Goal: Task Accomplishment & Management: Manage account settings

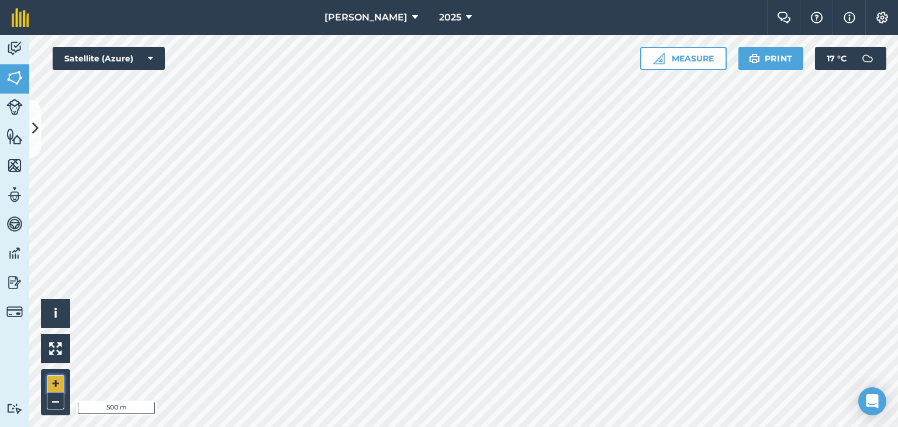
click at [51, 383] on button "+" at bounding box center [56, 384] width 18 height 18
click at [51, 382] on button "+" at bounding box center [56, 384] width 18 height 18
click at [618, 426] on html "[PERSON_NAME] 2025 Farm Chat Help Info Settings [PERSON_NAME] - 2025 Reproduced…" at bounding box center [449, 213] width 898 height 427
click at [590, 426] on html "[PERSON_NAME] 2025 Farm Chat Help Info Settings [PERSON_NAME] - 2025 Reproduced…" at bounding box center [449, 213] width 898 height 427
click at [643, 426] on html "[PERSON_NAME] 2025 Farm Chat Help Info Settings [PERSON_NAME] - 2025 Reproduced…" at bounding box center [449, 213] width 898 height 427
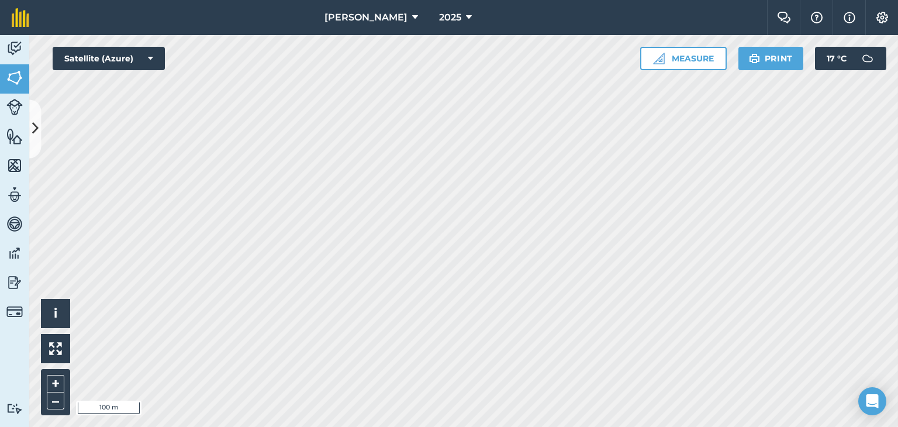
click at [679, 426] on html "[PERSON_NAME] 2025 Farm Chat Help Info Settings [PERSON_NAME] - 2025 Reproduced…" at bounding box center [449, 213] width 898 height 427
click at [32, 123] on icon at bounding box center [35, 129] width 6 height 20
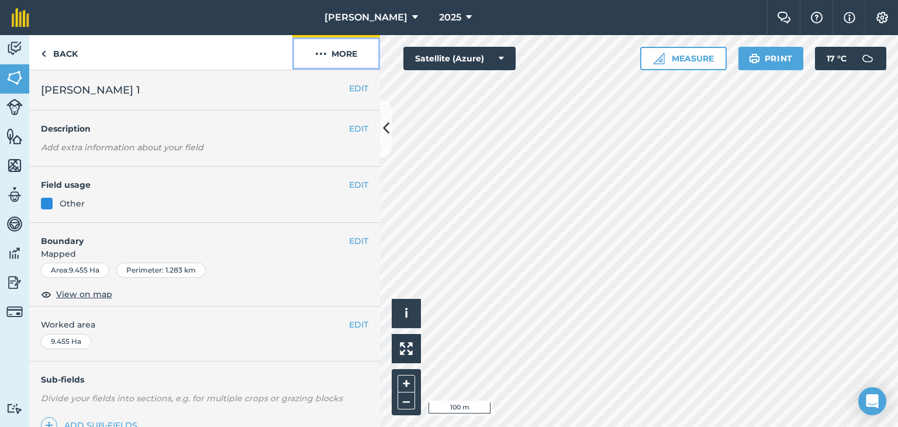
click at [342, 49] on button "More" at bounding box center [336, 52] width 88 height 35
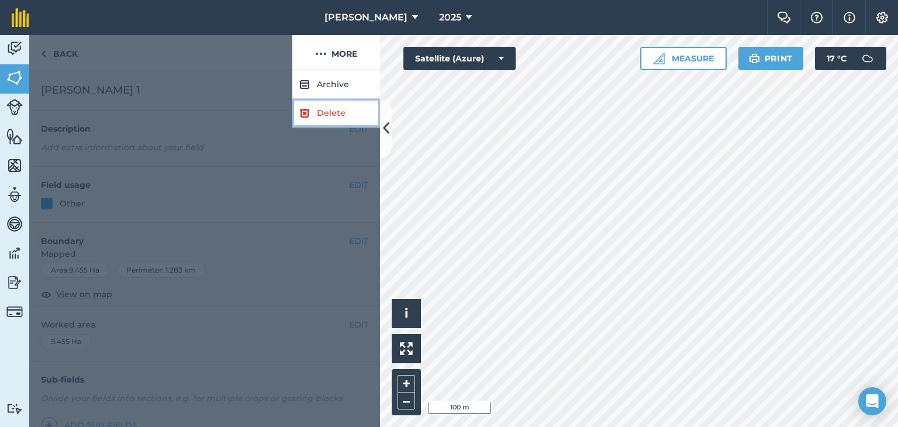
click at [330, 110] on link "Delete" at bounding box center [336, 113] width 88 height 29
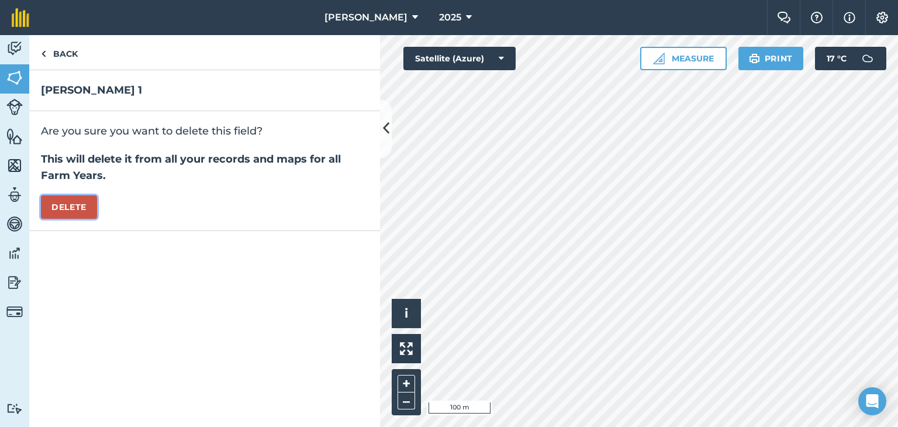
click at [73, 202] on button "Delete" at bounding box center [69, 206] width 56 height 23
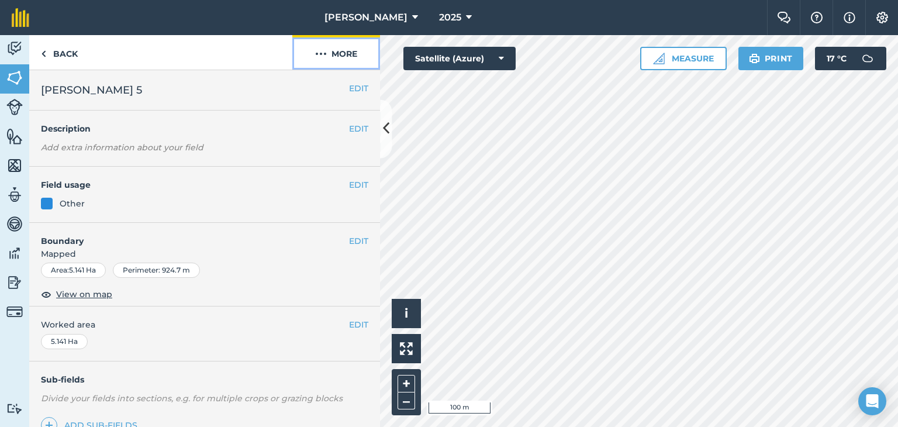
click at [322, 51] on img at bounding box center [321, 54] width 12 height 14
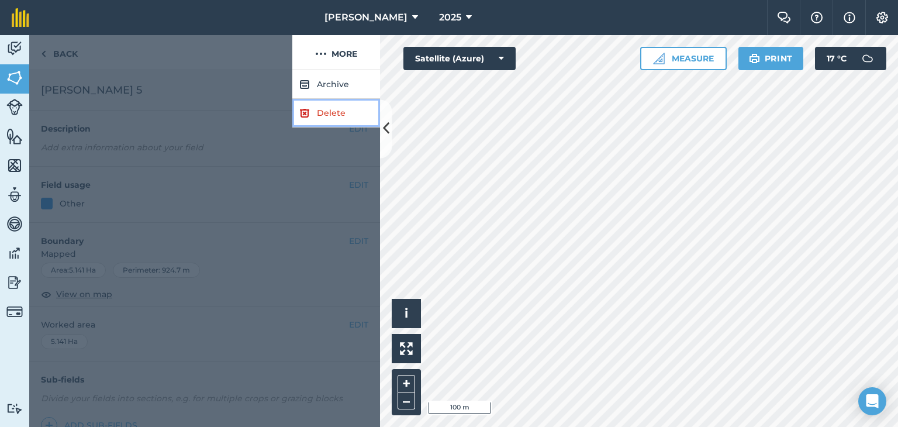
click at [324, 111] on link "Delete" at bounding box center [336, 113] width 88 height 29
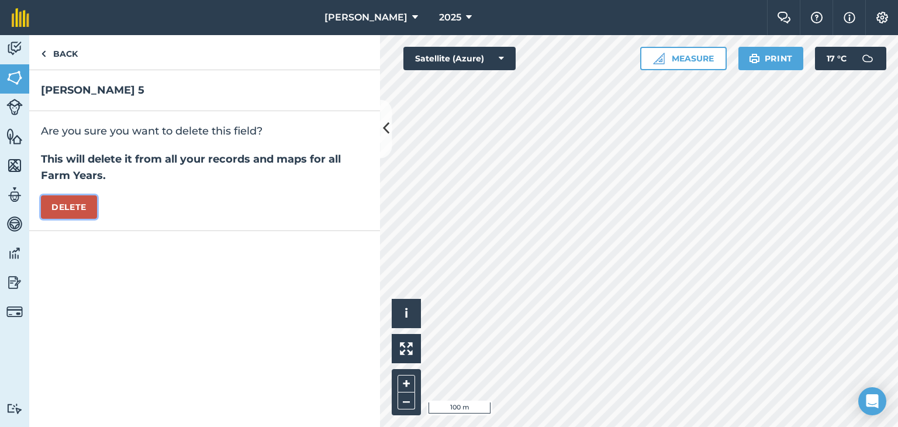
click at [86, 207] on button "Delete" at bounding box center [69, 206] width 56 height 23
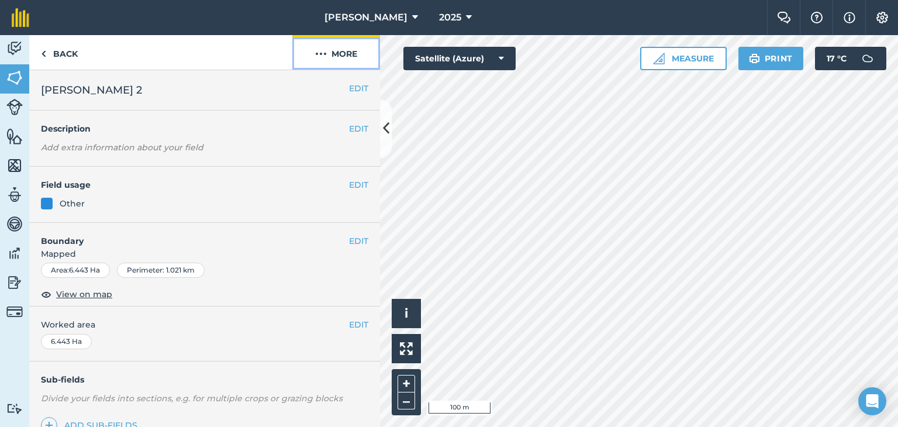
click at [327, 57] on button "More" at bounding box center [336, 52] width 88 height 35
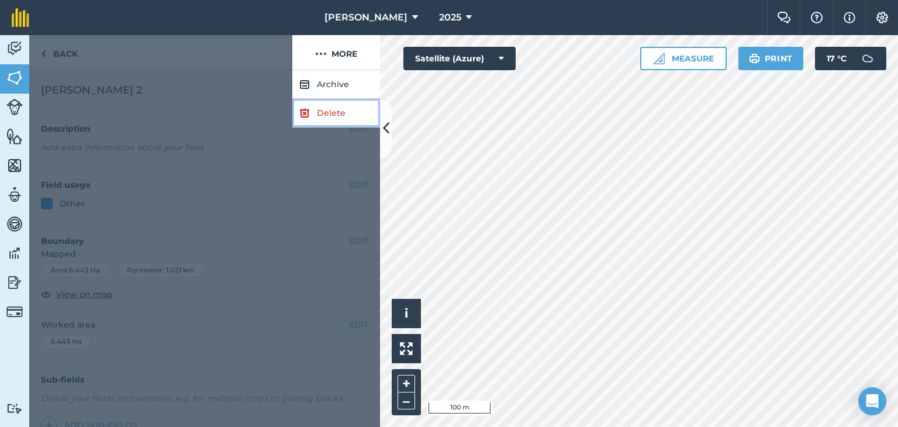
click at [306, 118] on img at bounding box center [304, 113] width 11 height 14
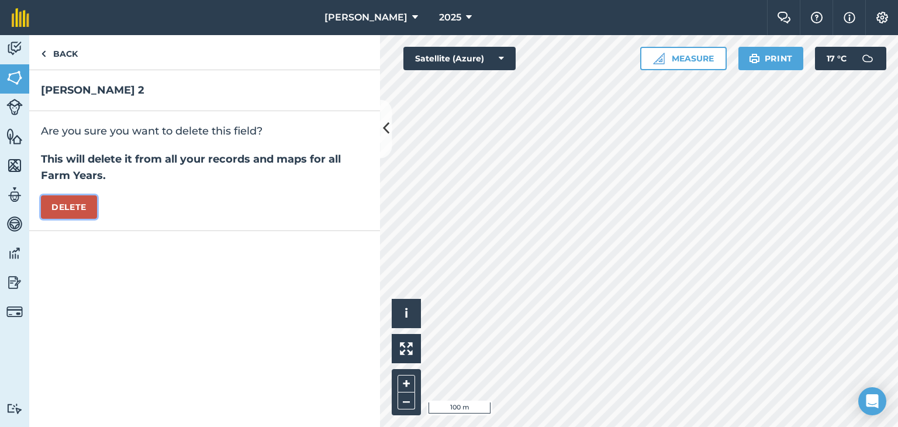
click at [82, 209] on button "Delete" at bounding box center [69, 206] width 56 height 23
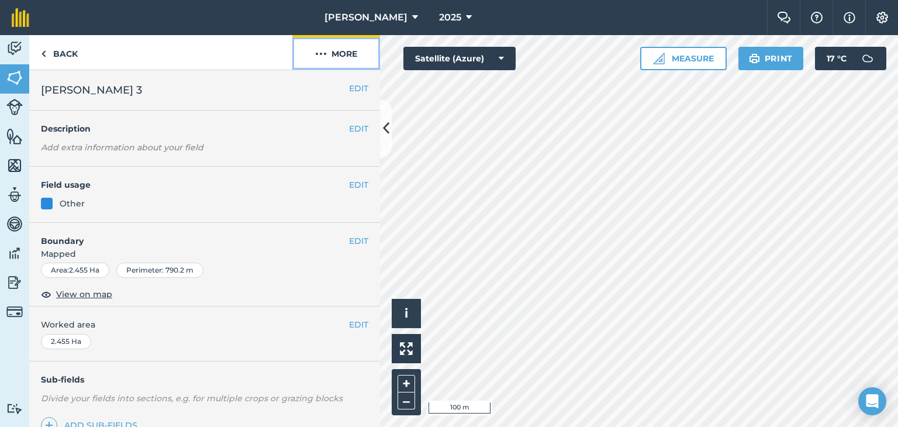
click at [340, 57] on button "More" at bounding box center [336, 52] width 88 height 35
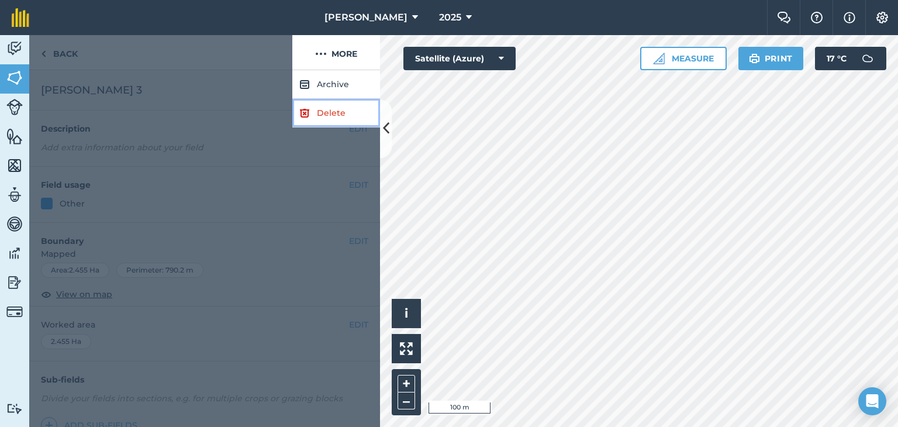
click at [331, 109] on link "Delete" at bounding box center [336, 113] width 88 height 29
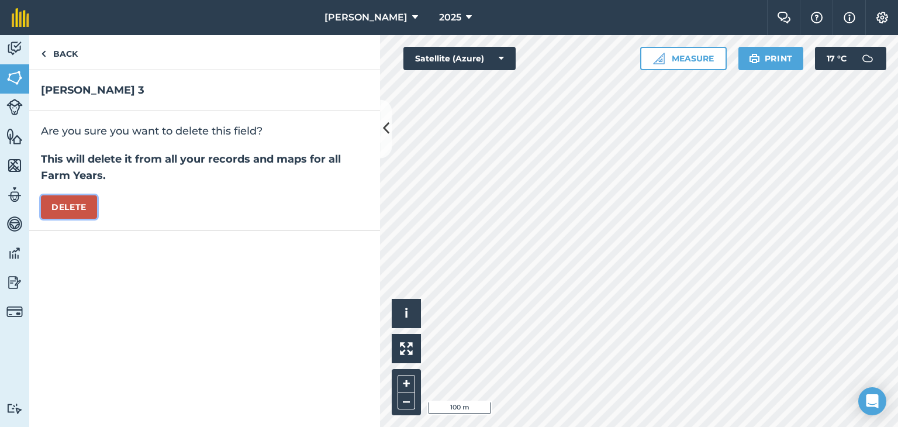
click at [65, 203] on button "Delete" at bounding box center [69, 206] width 56 height 23
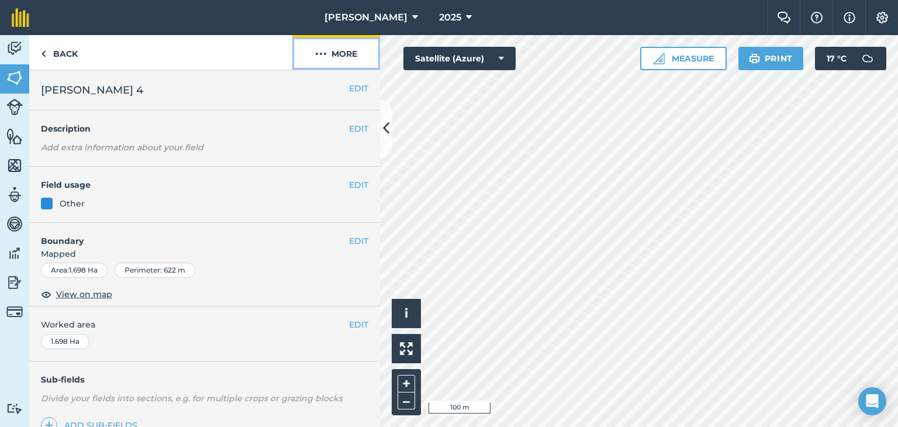
click at [322, 57] on img at bounding box center [321, 54] width 12 height 14
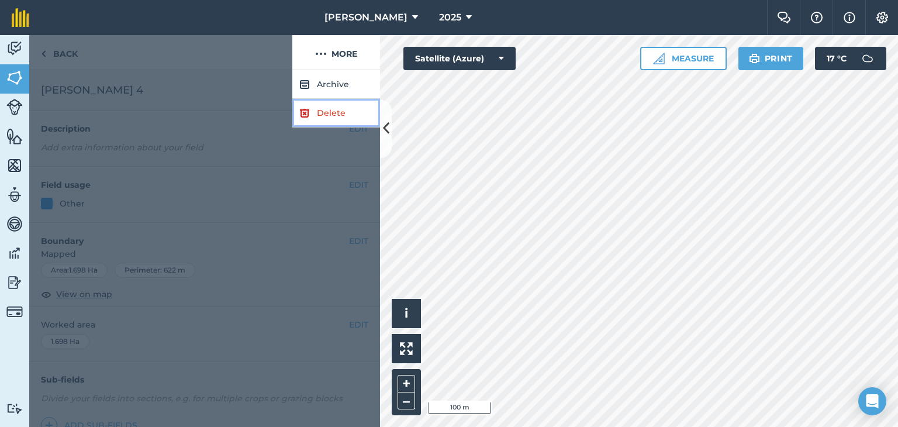
click at [330, 111] on link "Delete" at bounding box center [336, 113] width 88 height 29
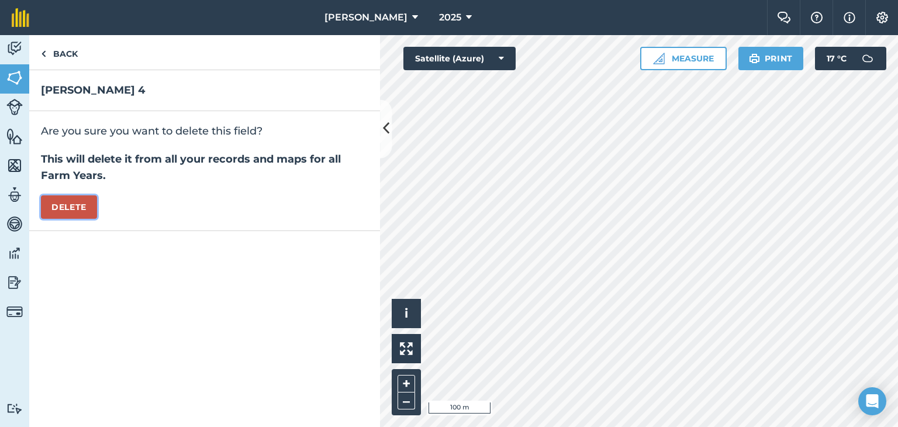
click at [70, 196] on button "Delete" at bounding box center [69, 206] width 56 height 23
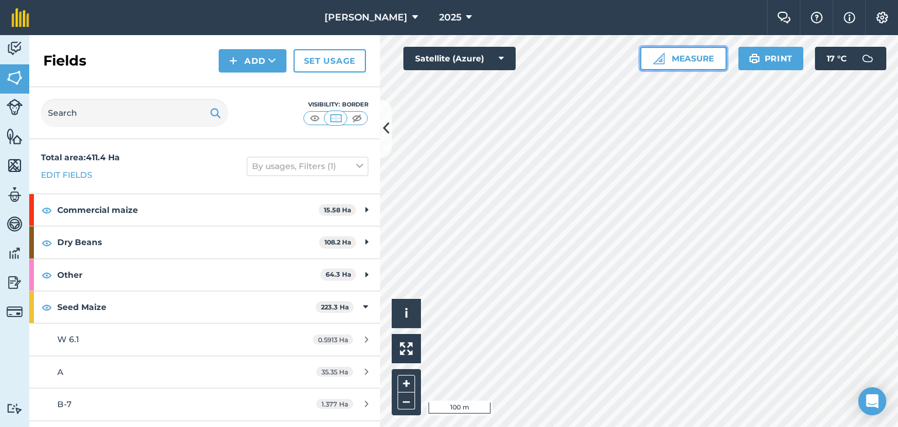
click at [699, 60] on button "Measure" at bounding box center [683, 58] width 87 height 23
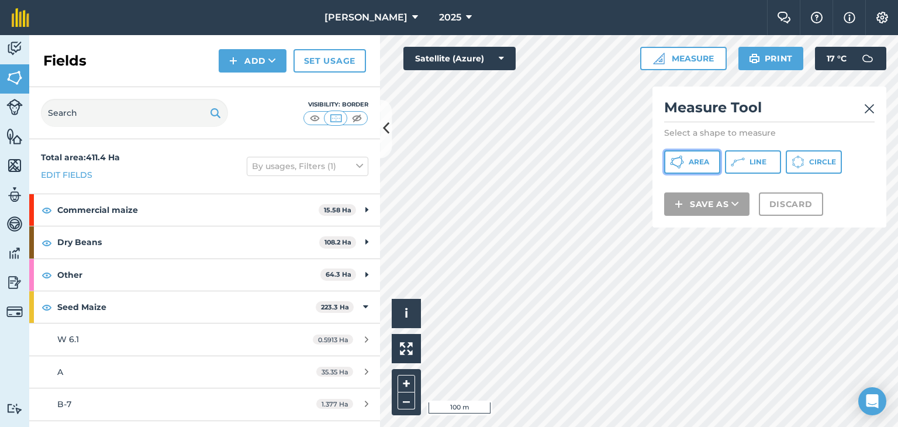
click at [711, 158] on button "Area" at bounding box center [692, 161] width 56 height 23
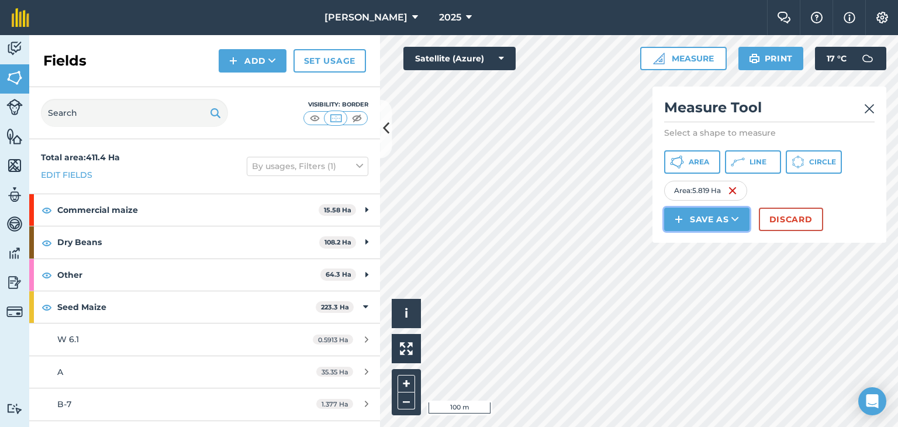
click at [734, 215] on icon at bounding box center [736, 219] width 8 height 12
click at [706, 247] on link "Field" at bounding box center [707, 246] width 82 height 26
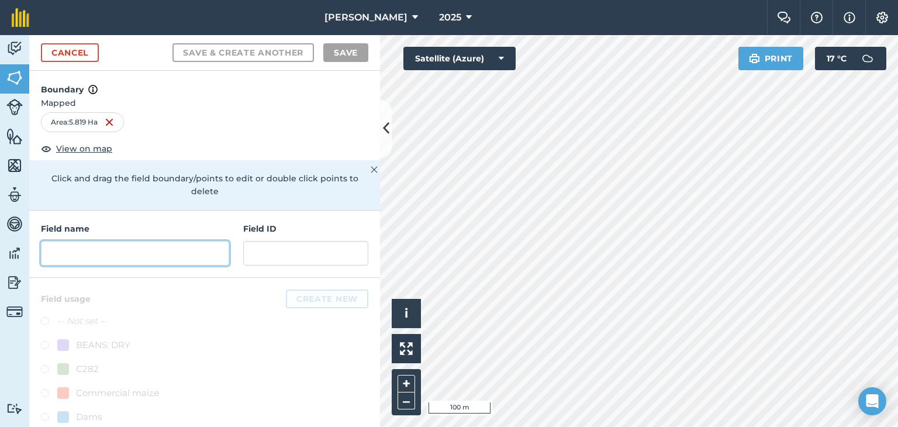
click at [102, 258] on input "text" at bounding box center [135, 253] width 188 height 25
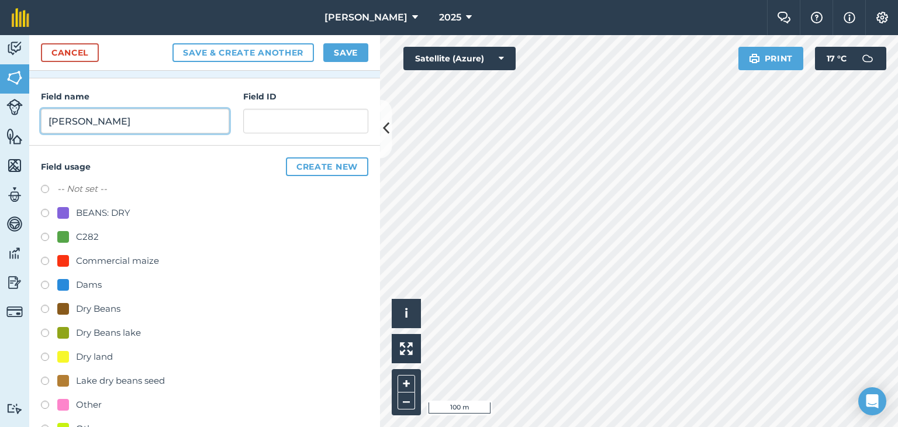
scroll to position [209, 0]
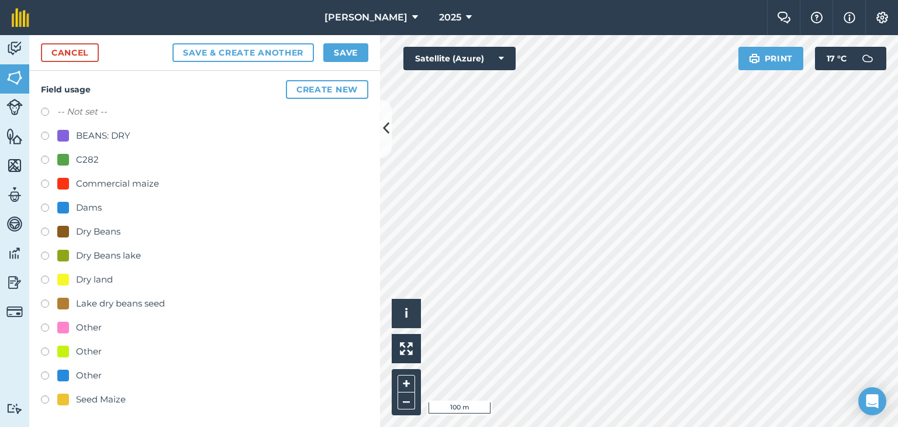
type input "[PERSON_NAME]"
click at [44, 325] on label at bounding box center [49, 329] width 16 height 12
radio input "true"
click at [347, 52] on button "Save" at bounding box center [345, 52] width 45 height 19
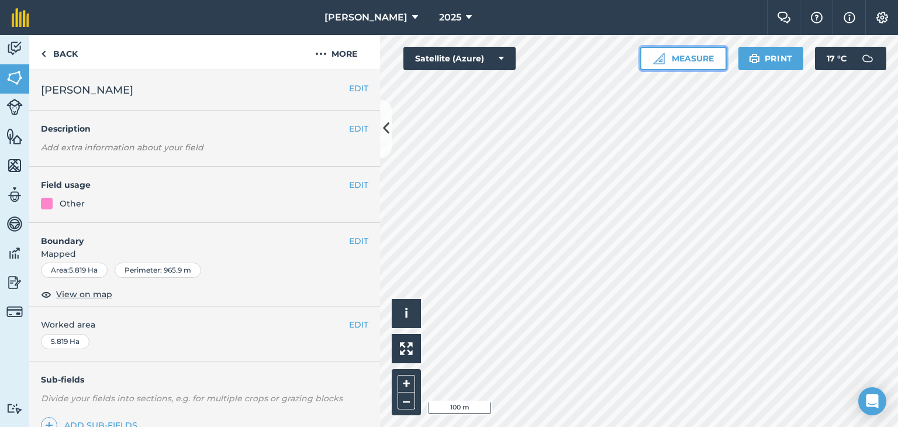
click at [695, 53] on button "Measure" at bounding box center [683, 58] width 87 height 23
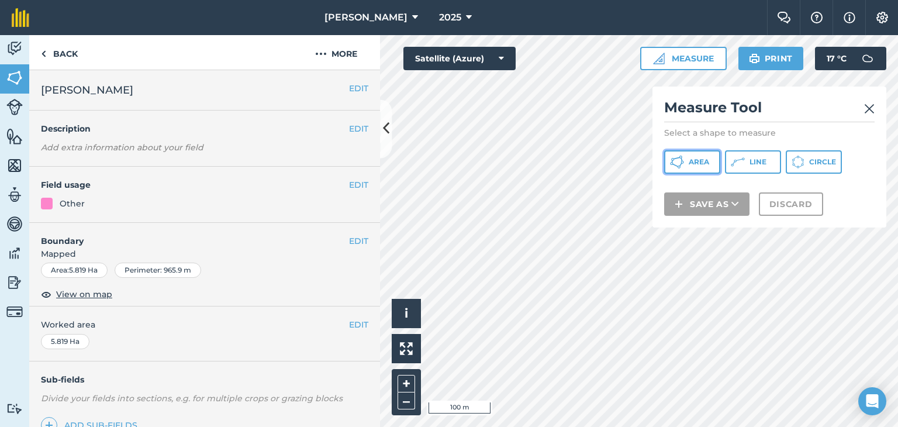
click at [697, 157] on span "Area" at bounding box center [699, 161] width 20 height 9
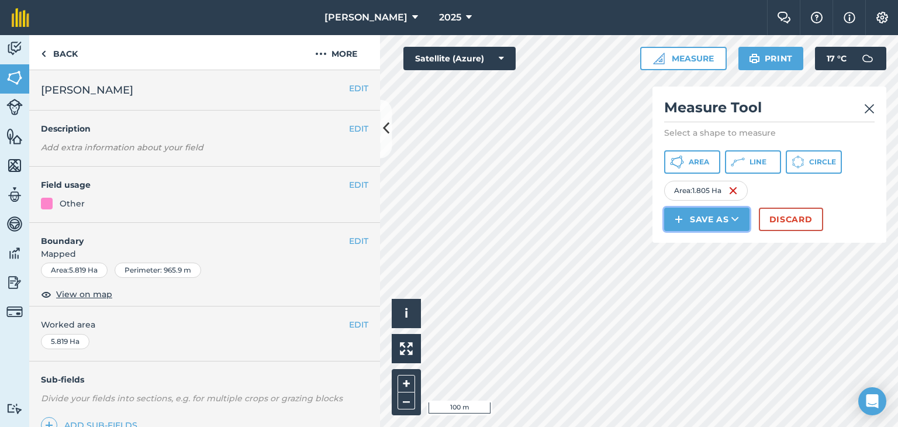
click at [734, 220] on icon at bounding box center [736, 219] width 8 height 12
click at [718, 241] on link "Field" at bounding box center [707, 246] width 82 height 26
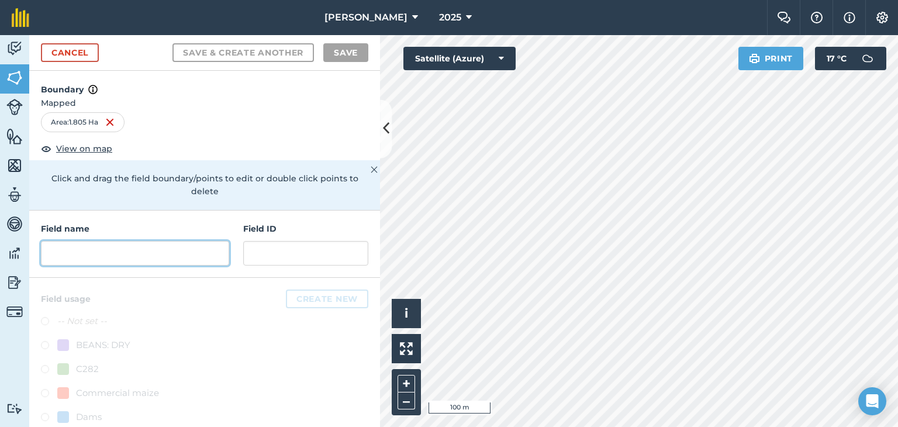
click at [58, 253] on input "text" at bounding box center [135, 253] width 188 height 25
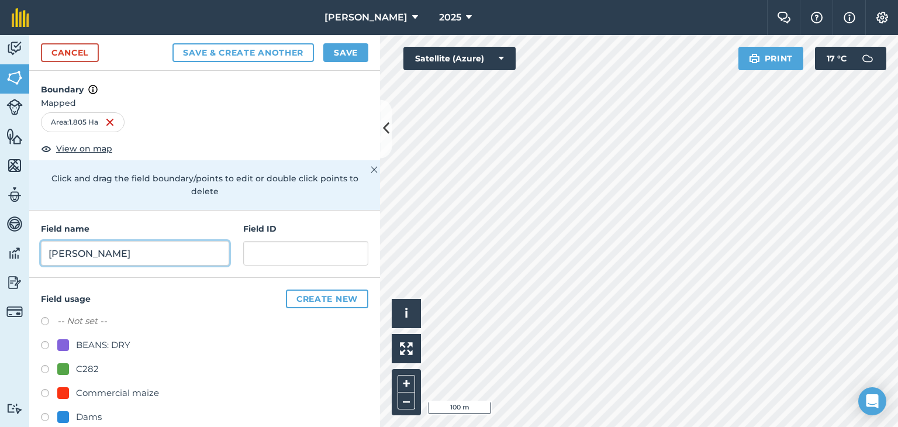
type input "[PERSON_NAME]"
click at [357, 52] on button "Save" at bounding box center [345, 52] width 45 height 19
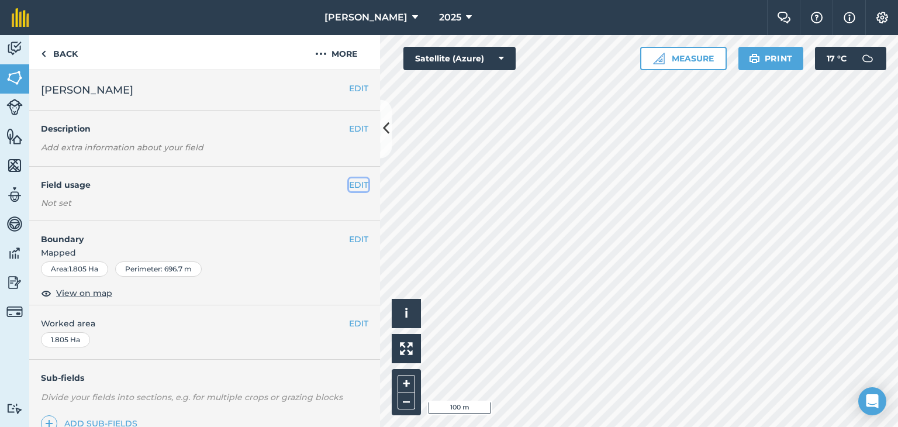
click at [349, 188] on button "EDIT" at bounding box center [358, 184] width 19 height 13
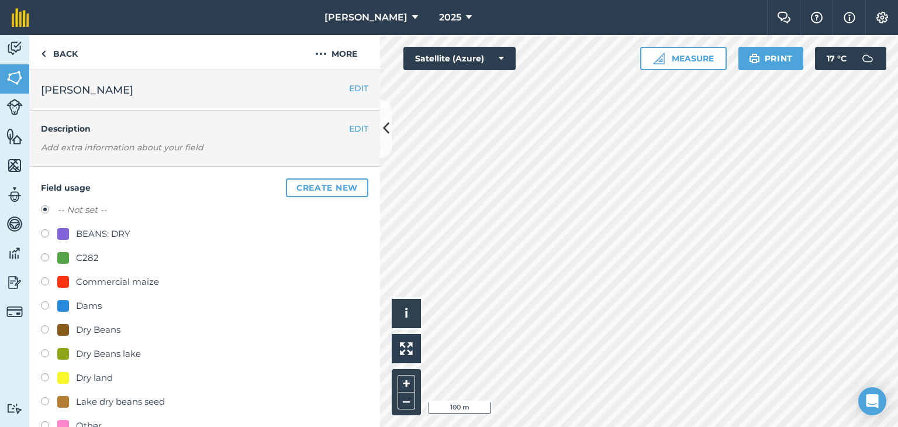
click at [43, 424] on label at bounding box center [49, 427] width 16 height 12
radio input "true"
radio input "false"
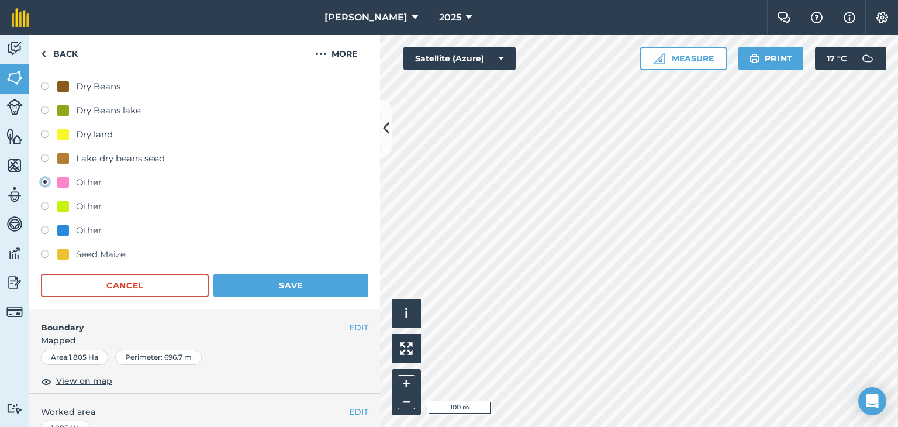
scroll to position [267, 0]
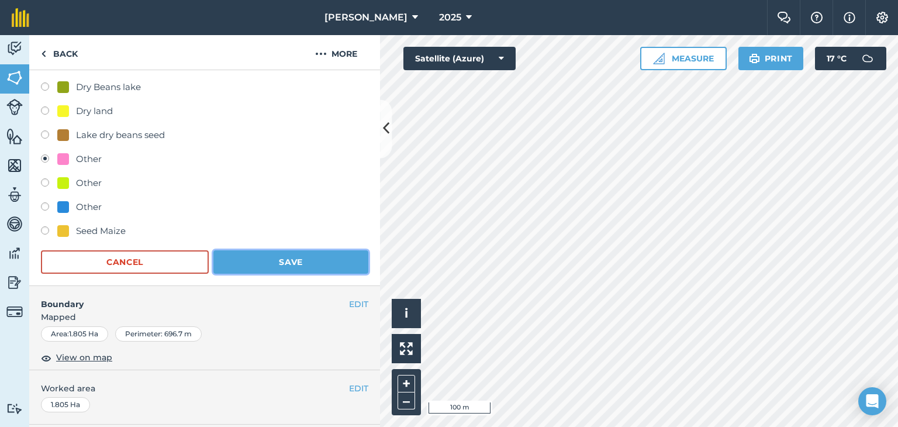
click at [301, 264] on button "Save" at bounding box center [290, 261] width 155 height 23
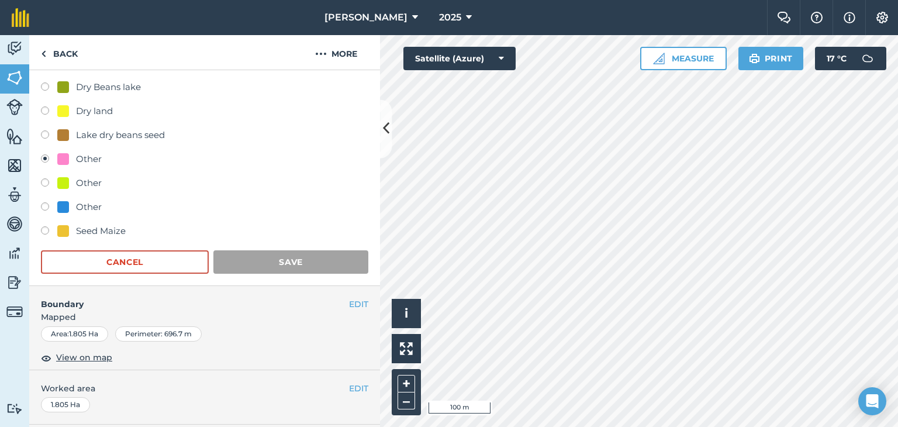
scroll to position [154, 0]
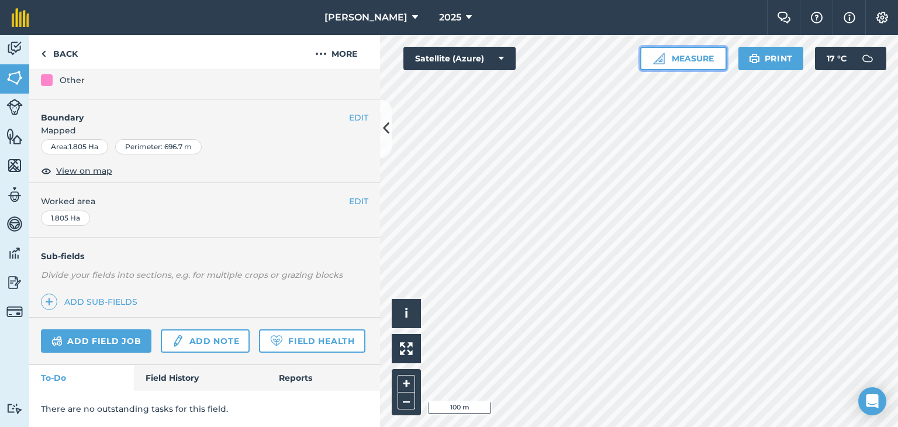
click at [691, 53] on button "Measure" at bounding box center [683, 58] width 87 height 23
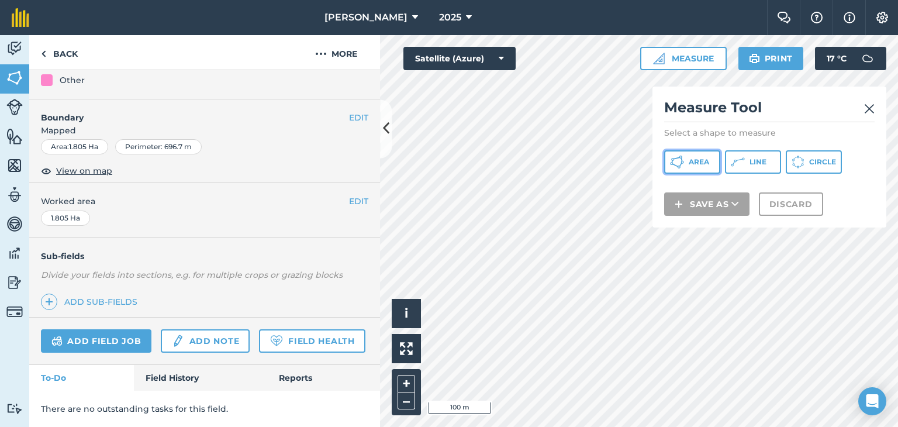
click at [690, 158] on span "Area" at bounding box center [699, 161] width 20 height 9
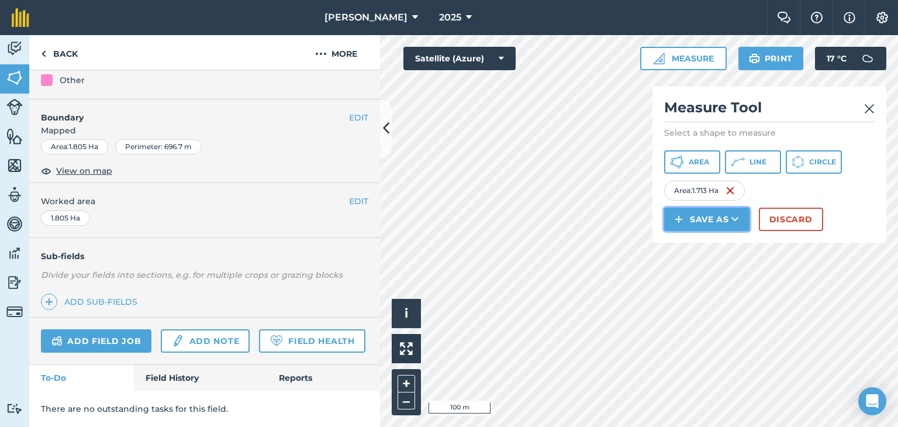
click at [739, 215] on button "Save as" at bounding box center [706, 219] width 85 height 23
click at [714, 244] on link "Field" at bounding box center [707, 246] width 82 height 26
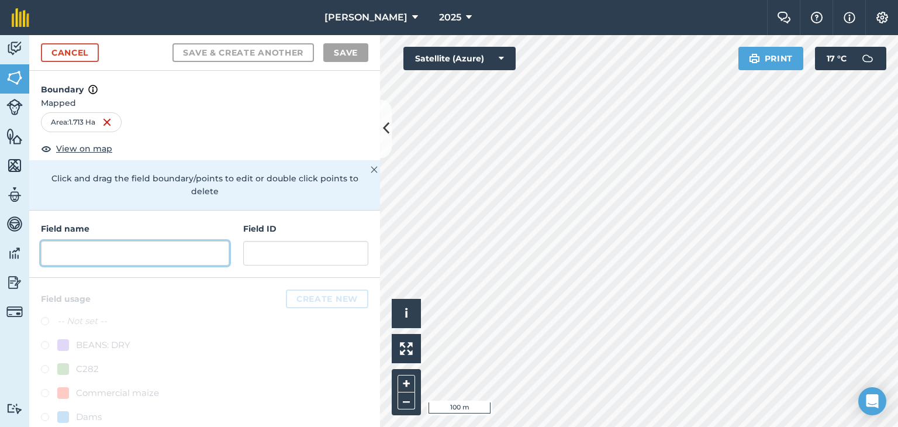
click at [75, 257] on input "text" at bounding box center [135, 253] width 188 height 25
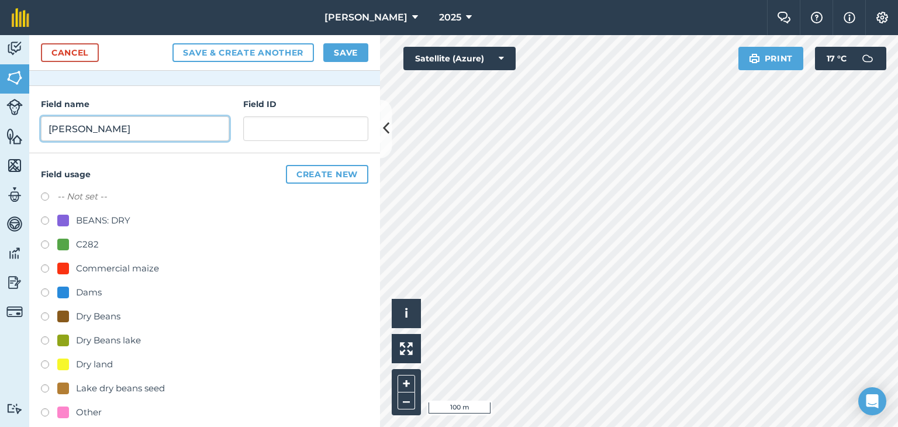
scroll to position [164, 0]
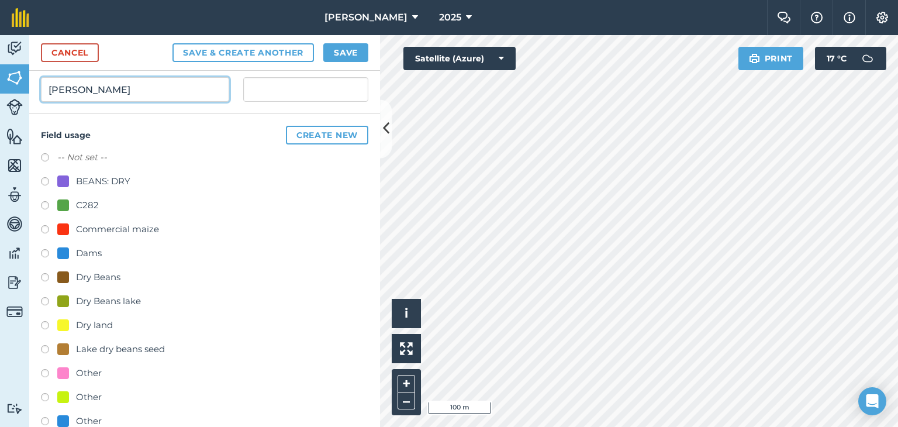
type input "[PERSON_NAME]"
click at [45, 366] on div "Other" at bounding box center [204, 374] width 327 height 17
click at [43, 372] on label at bounding box center [49, 375] width 16 height 12
radio input "true"
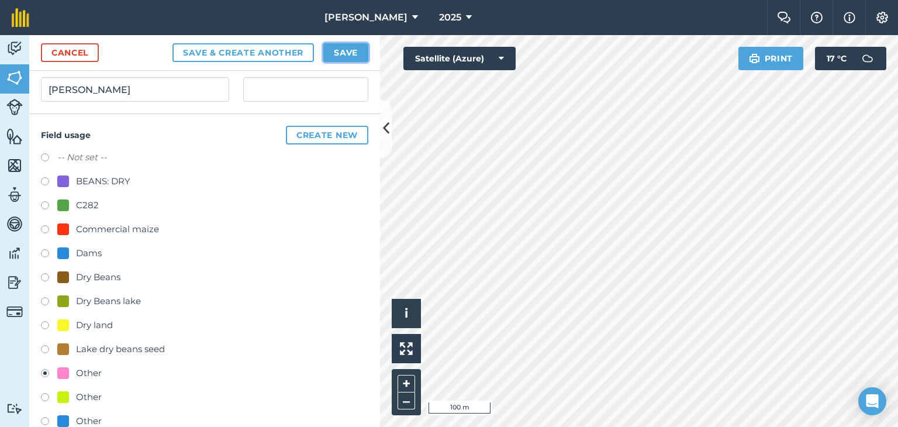
click at [347, 47] on button "Save" at bounding box center [345, 52] width 45 height 19
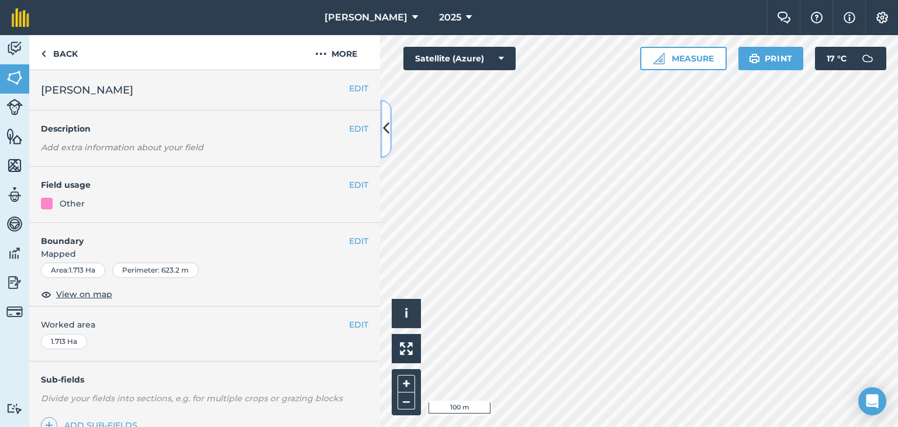
click at [389, 123] on button at bounding box center [386, 128] width 12 height 58
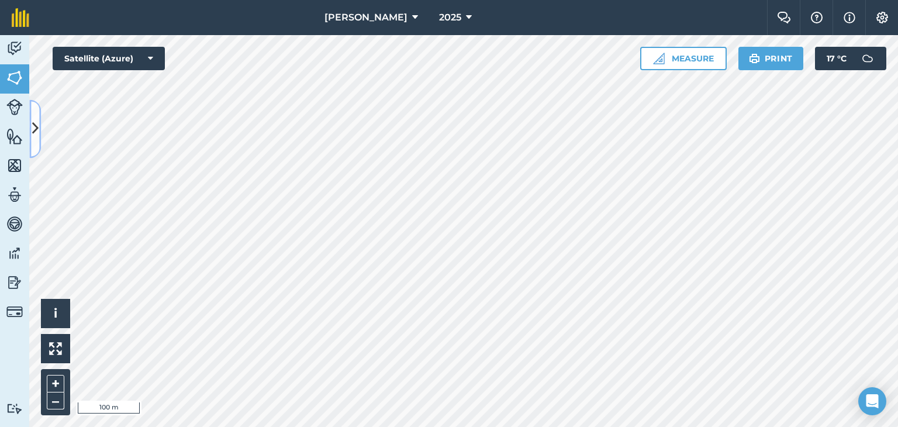
click at [32, 119] on icon at bounding box center [35, 129] width 6 height 20
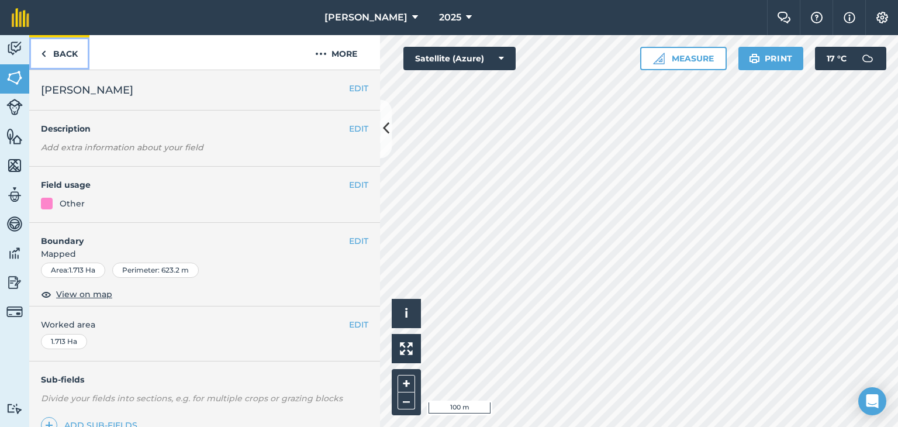
click at [47, 51] on link "Back" at bounding box center [59, 52] width 60 height 35
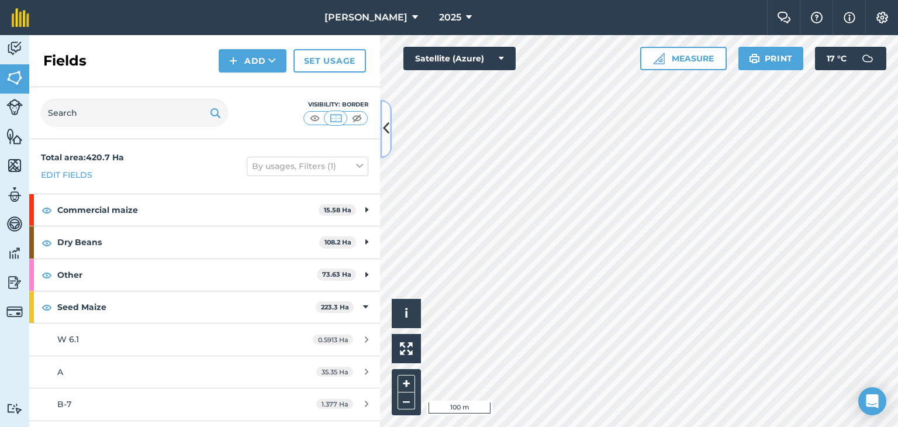
click at [385, 122] on icon at bounding box center [386, 129] width 6 height 20
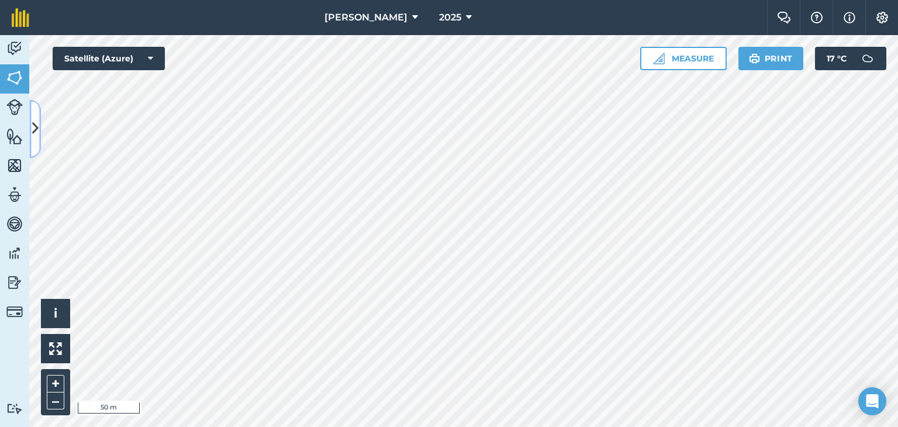
click at [35, 133] on icon at bounding box center [35, 129] width 6 height 20
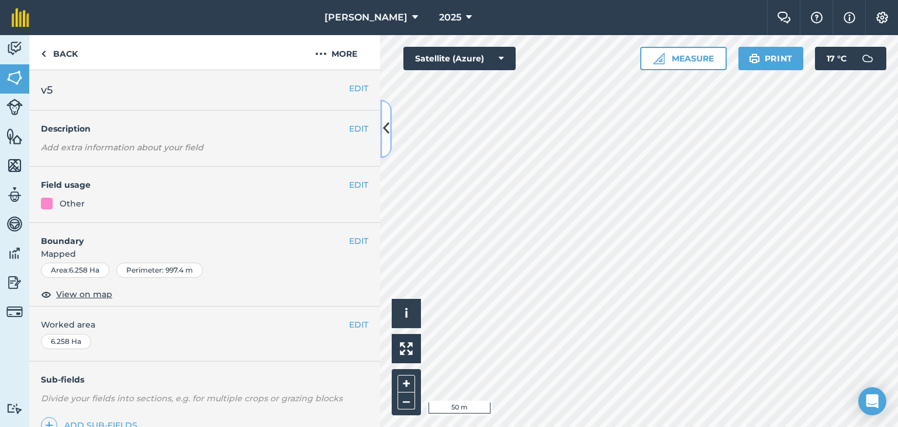
click at [386, 125] on icon at bounding box center [386, 129] width 6 height 20
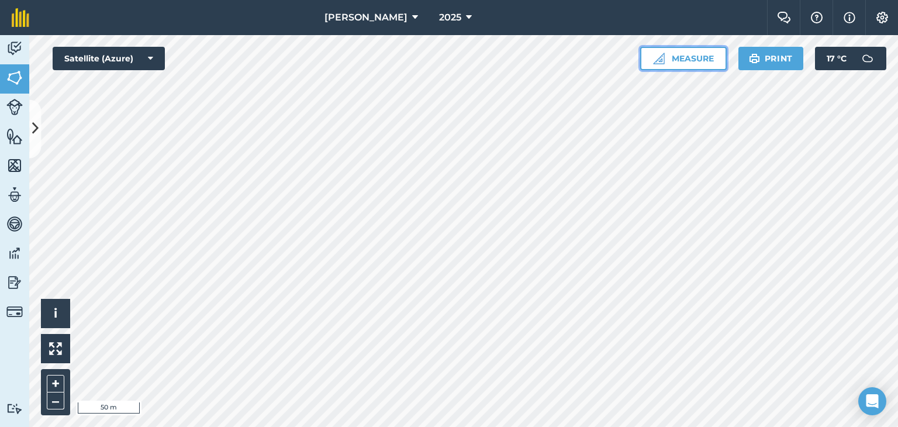
click at [693, 62] on button "Measure" at bounding box center [683, 58] width 87 height 23
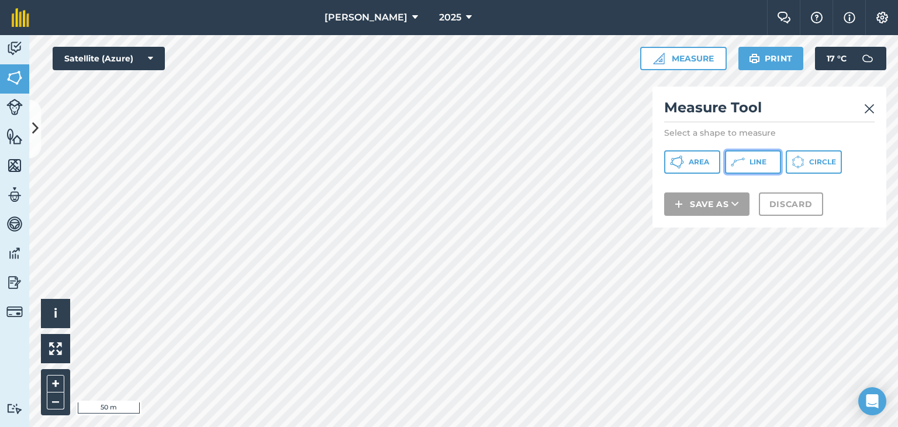
click at [750, 163] on span "Line" at bounding box center [758, 161] width 17 height 9
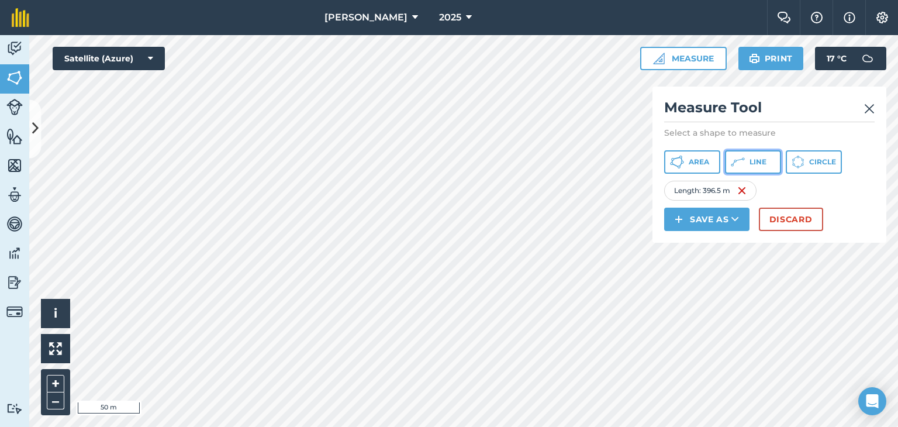
click at [754, 160] on span "Line" at bounding box center [758, 161] width 17 height 9
click at [713, 426] on html "[PERSON_NAME] 2025 Farm Chat Help Info Settings [PERSON_NAME] - 2025 Reproduced…" at bounding box center [449, 213] width 898 height 427
click at [695, 211] on div "Click to start drawing i © 2025 TomTom, Microsoft 50 m + – Satellite (Azure) Me…" at bounding box center [463, 231] width 869 height 392
click at [585, 426] on html "[PERSON_NAME] 2025 Farm Chat Help Info Settings [PERSON_NAME] - 2025 Reproduced…" at bounding box center [449, 213] width 898 height 427
drag, startPoint x: 764, startPoint y: 158, endPoint x: 655, endPoint y: 208, distance: 119.3
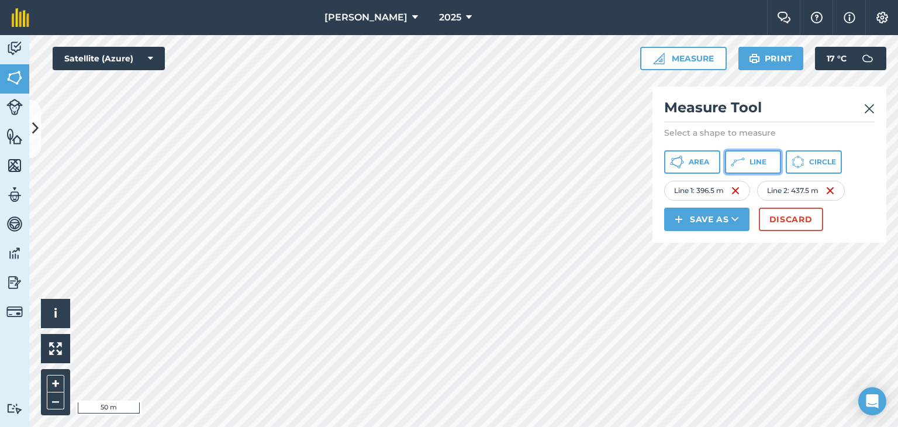
click at [747, 171] on button "Line" at bounding box center [753, 161] width 56 height 23
